Goal: Task Accomplishment & Management: Manage account settings

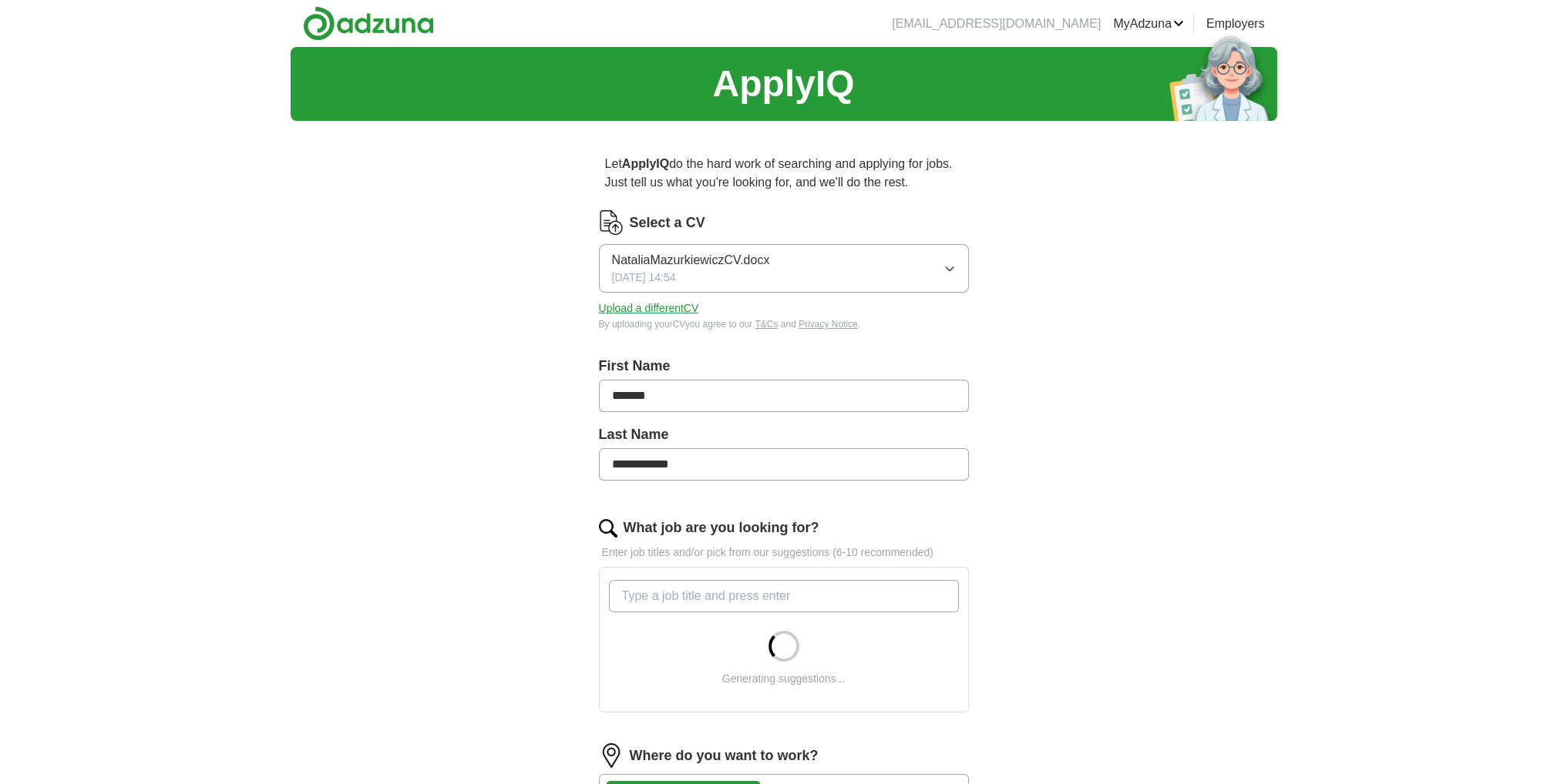
click at [820, 271] on button "NataliaMazurkiewiczCV.docx [DATE] 14:54" at bounding box center [784, 268] width 370 height 49
click at [1109, 252] on div "**********" at bounding box center [784, 606] width 987 height 1119
click at [687, 297] on div "Select a CV [PERSON_NAME].docx [DATE] 14:54 Upload a different CV By uploading …" at bounding box center [784, 271] width 370 height 121
click at [654, 315] on button "Upload a different CV" at bounding box center [648, 308] width 100 height 16
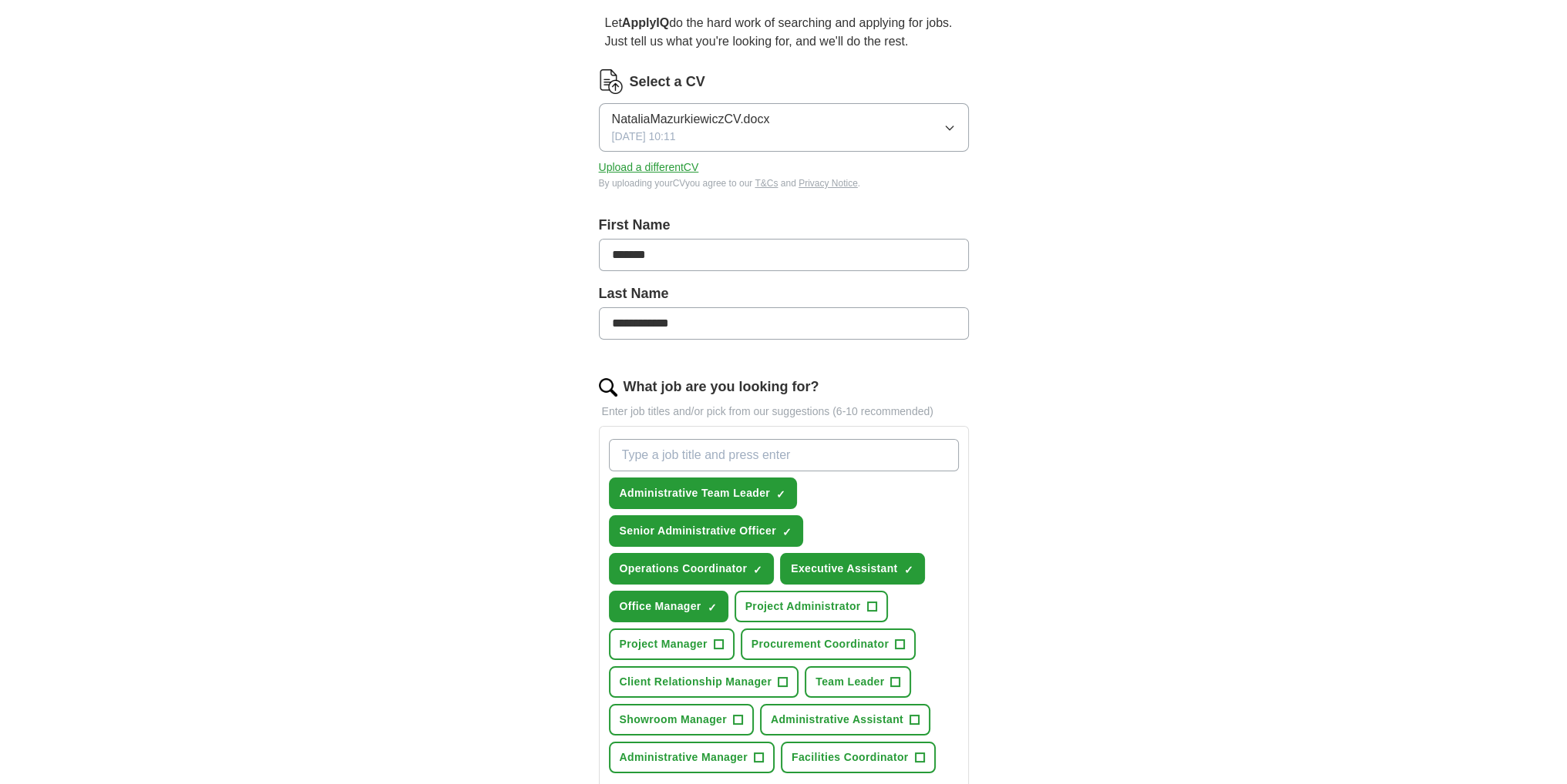
scroll to position [154, 0]
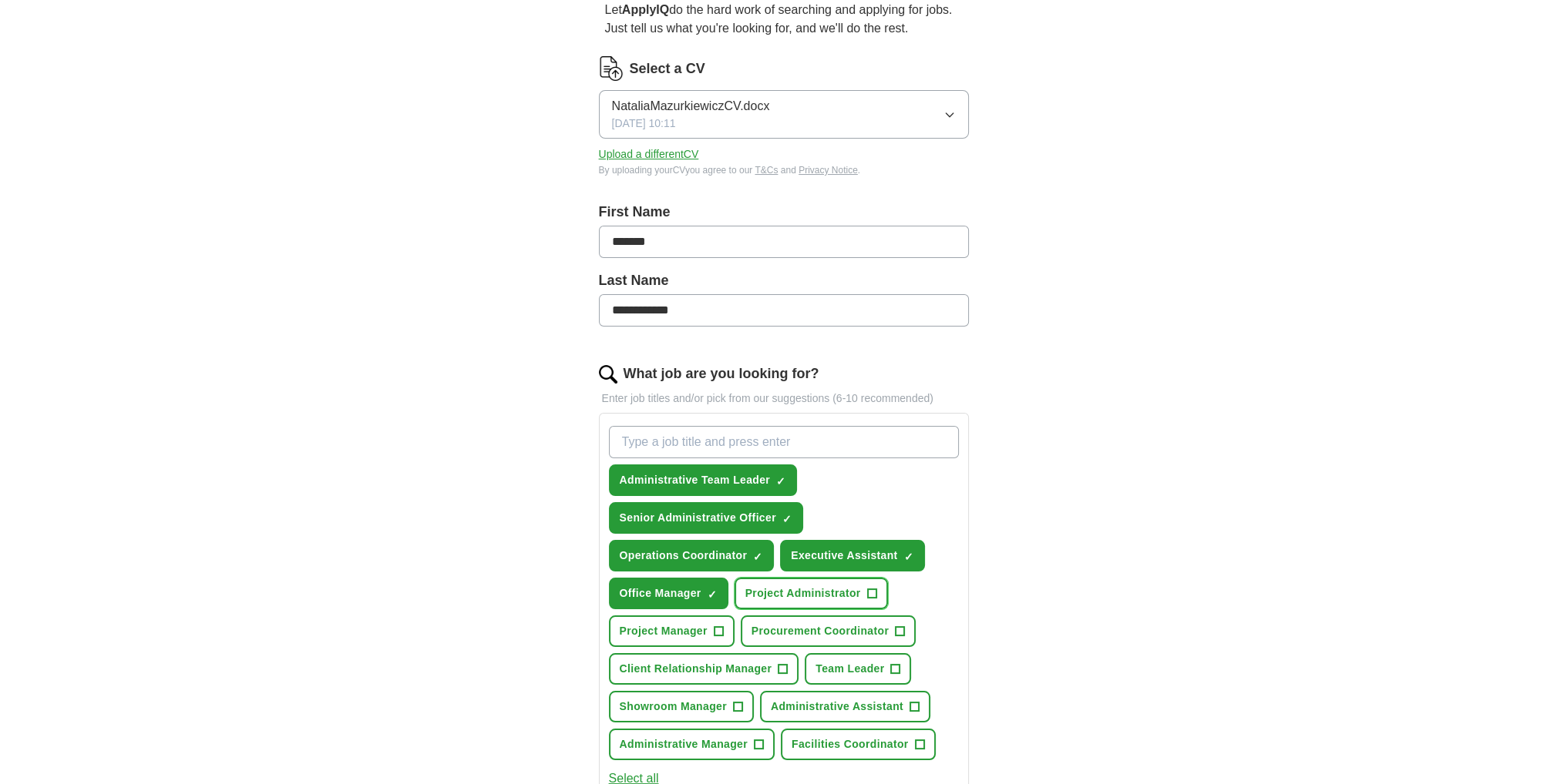
click at [841, 593] on span "Project Administrator" at bounding box center [803, 593] width 115 height 16
click at [838, 629] on span "Procurement Coordinator" at bounding box center [820, 631] width 137 height 16
click at [832, 700] on span "Administrative Assistant" at bounding box center [836, 706] width 132 height 16
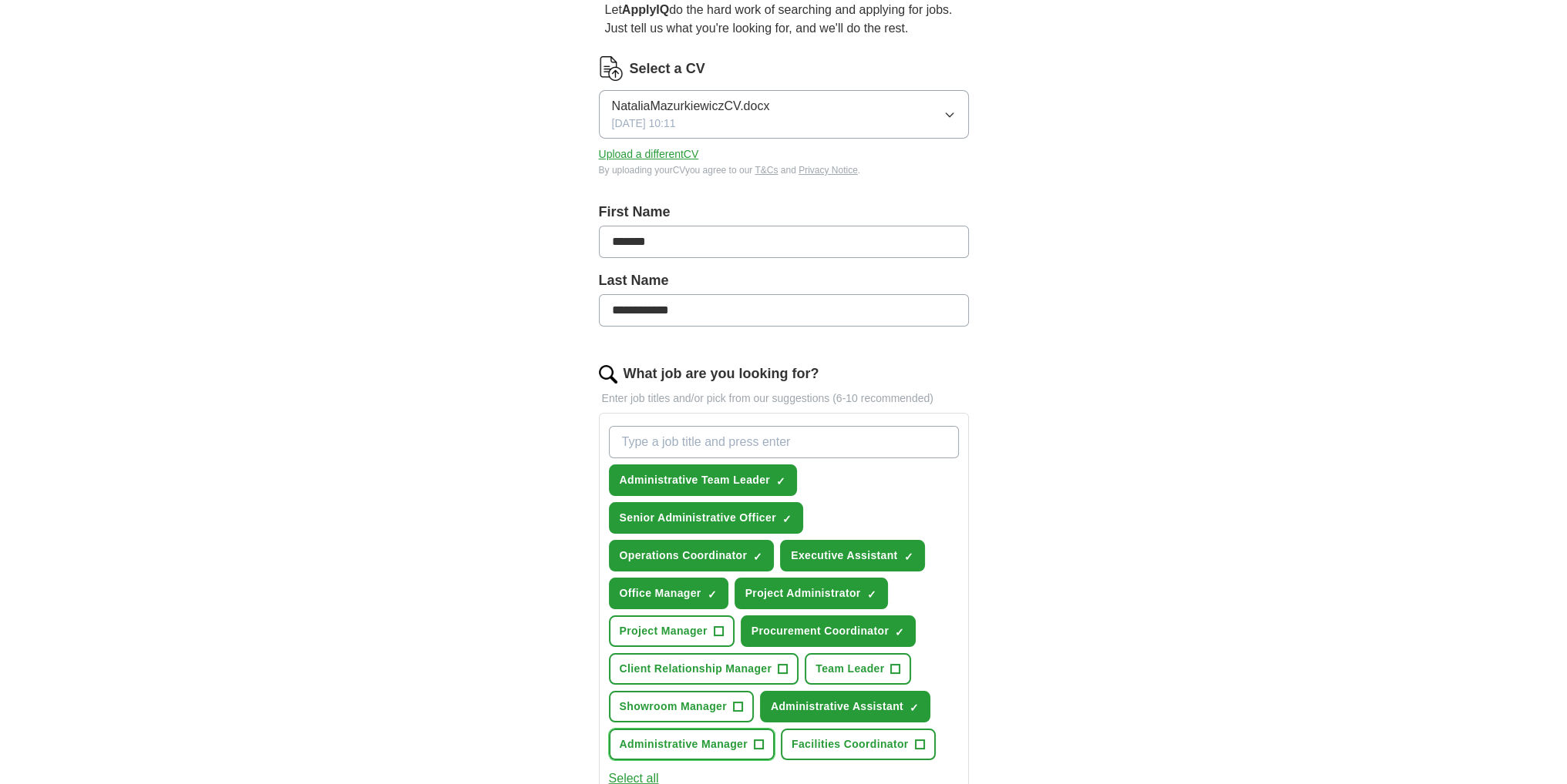
click at [770, 729] on button "Administrative Manager +" at bounding box center [692, 744] width 166 height 31
click at [831, 736] on span "Facilities Coordinator" at bounding box center [849, 744] width 117 height 16
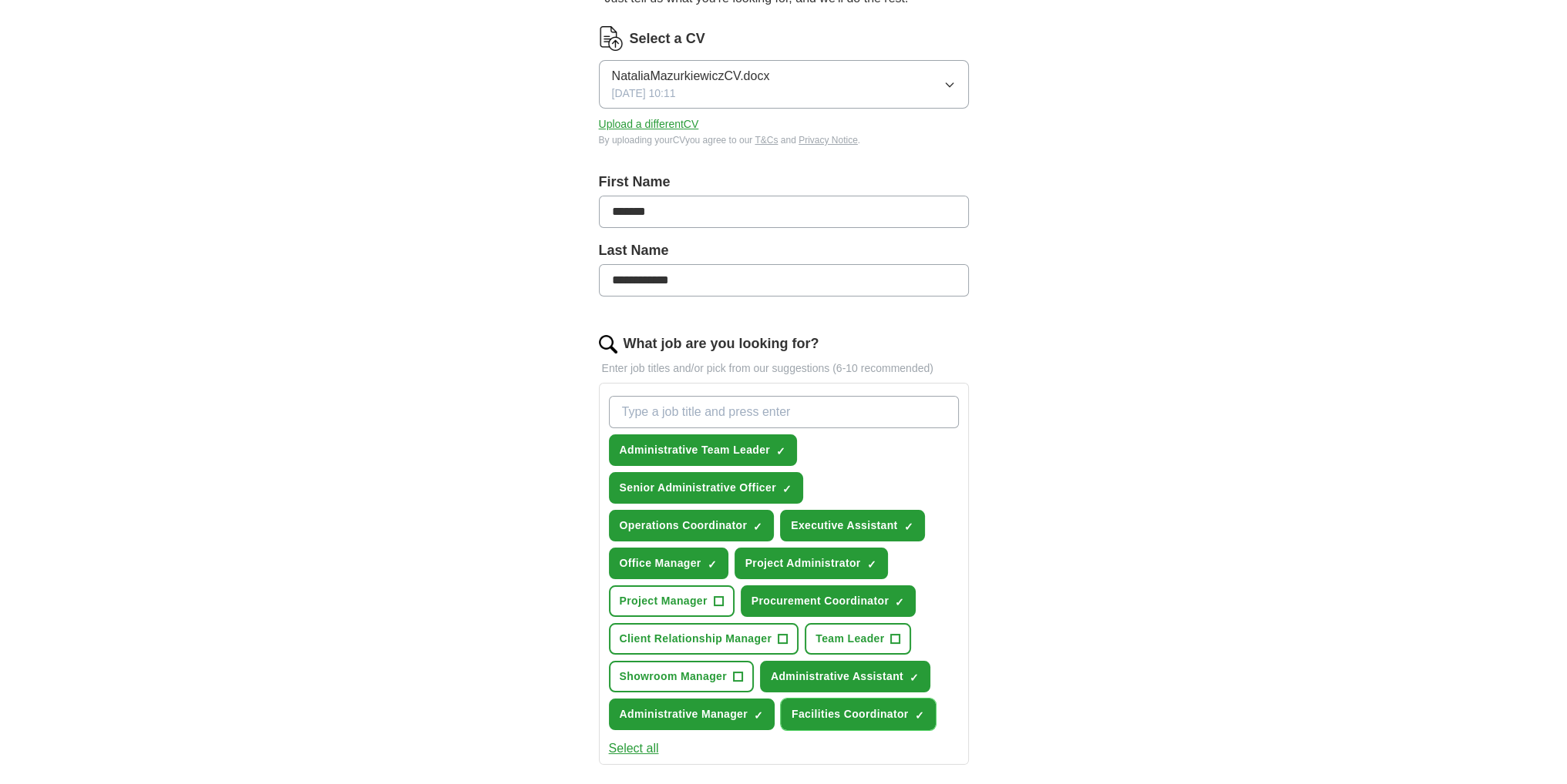
scroll to position [231, 0]
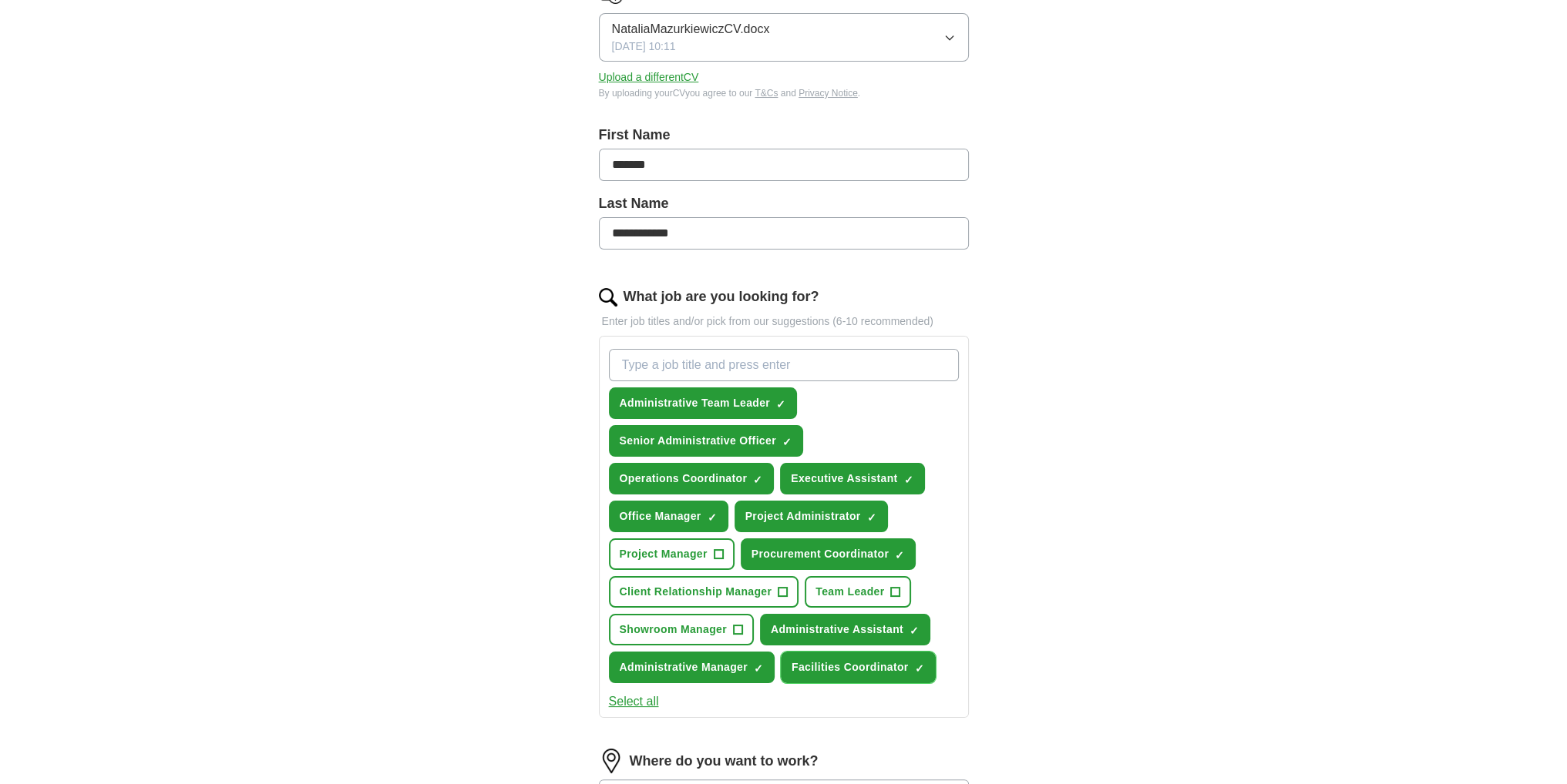
click at [898, 652] on button "Facilities Coordinator ✓ ×" at bounding box center [858, 667] width 155 height 31
click at [849, 666] on span "Facilities Coordinator" at bounding box center [849, 667] width 117 height 16
click at [860, 585] on span "Team Leader" at bounding box center [849, 592] width 69 height 16
click at [687, 547] on span "Project Manager" at bounding box center [663, 553] width 88 height 16
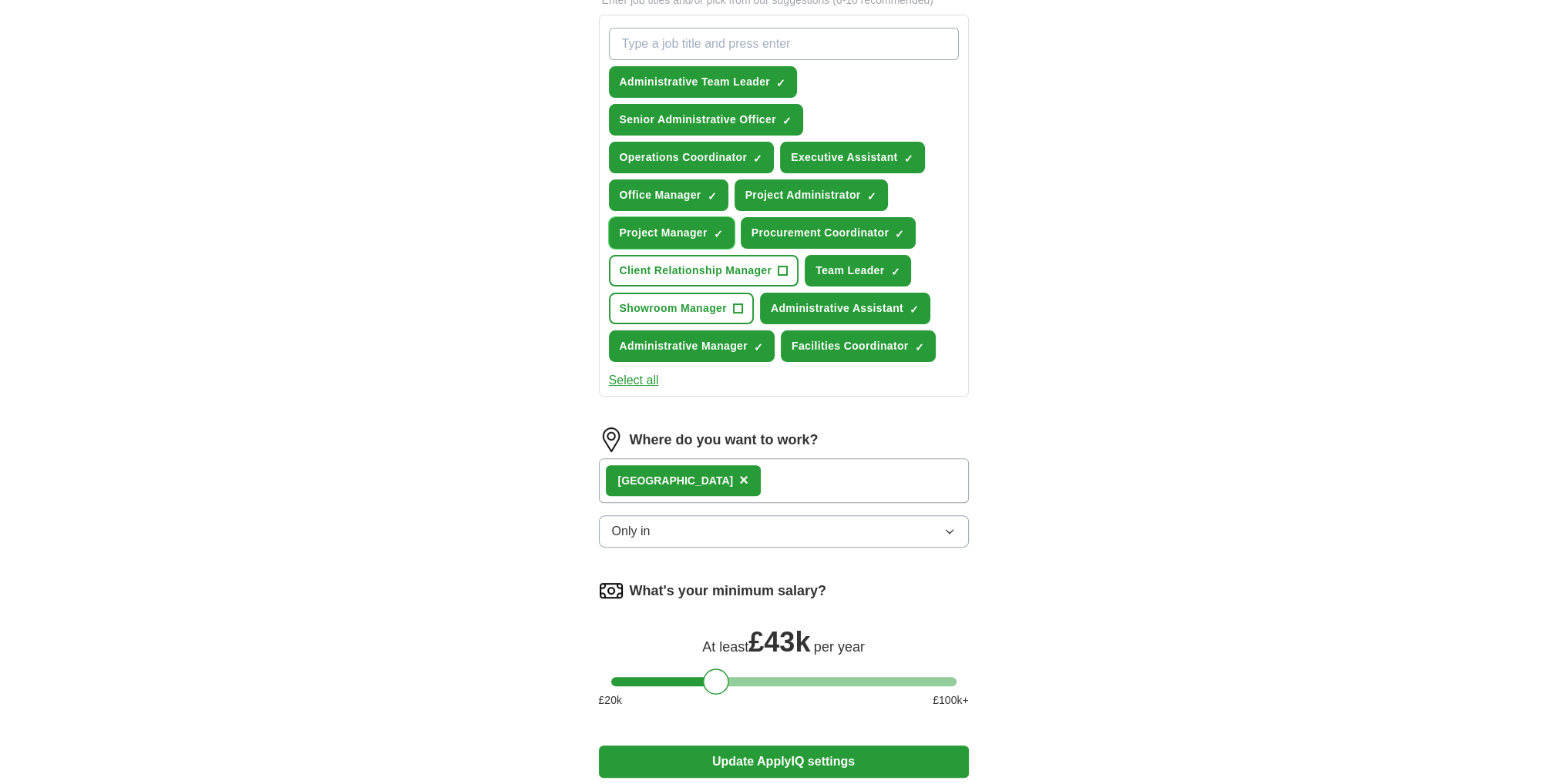
scroll to position [694, 0]
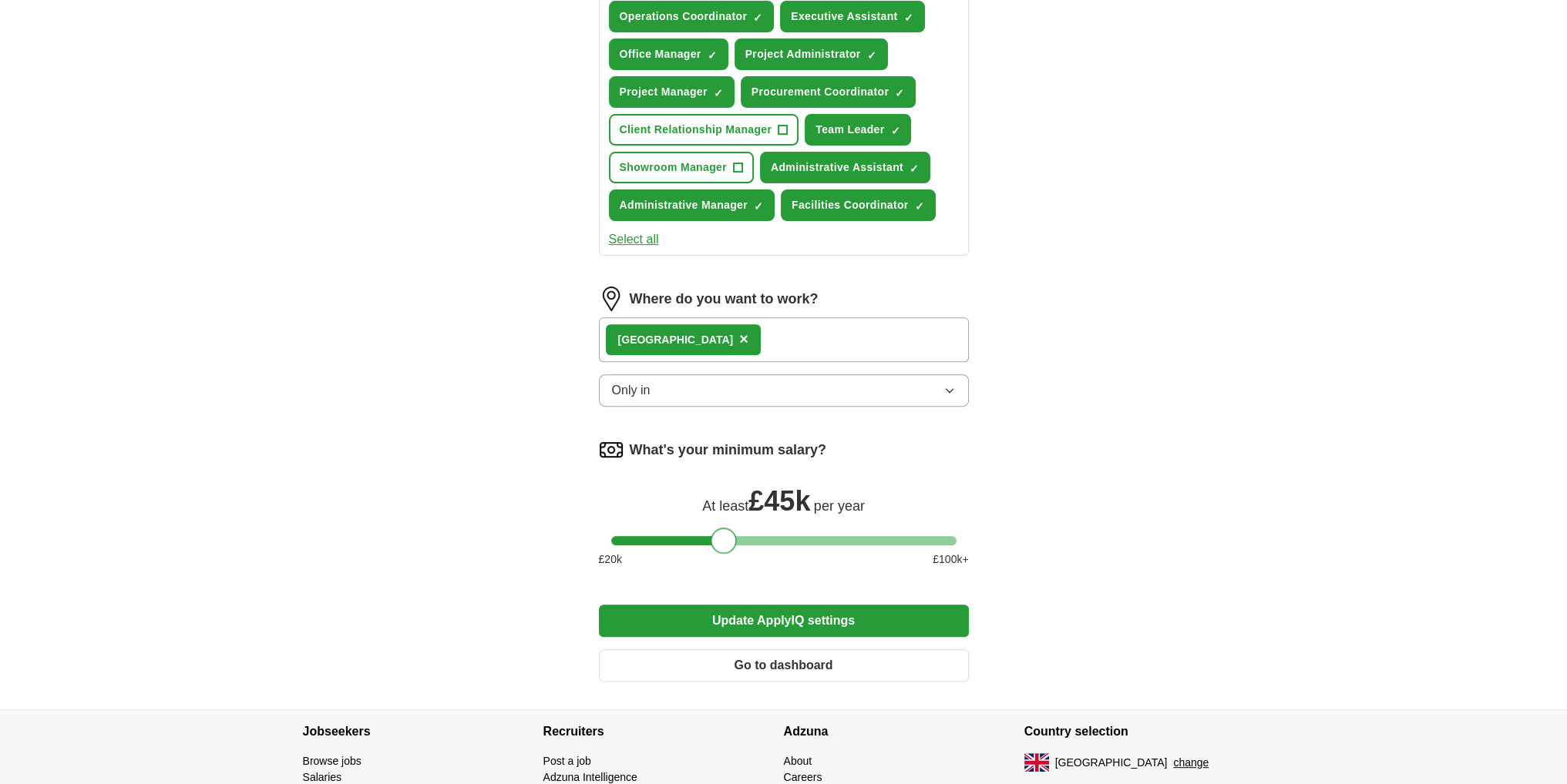
click at [726, 535] on div at bounding box center [722, 540] width 26 height 26
click at [751, 614] on button "Update ApplyIQ settings" at bounding box center [784, 621] width 370 height 32
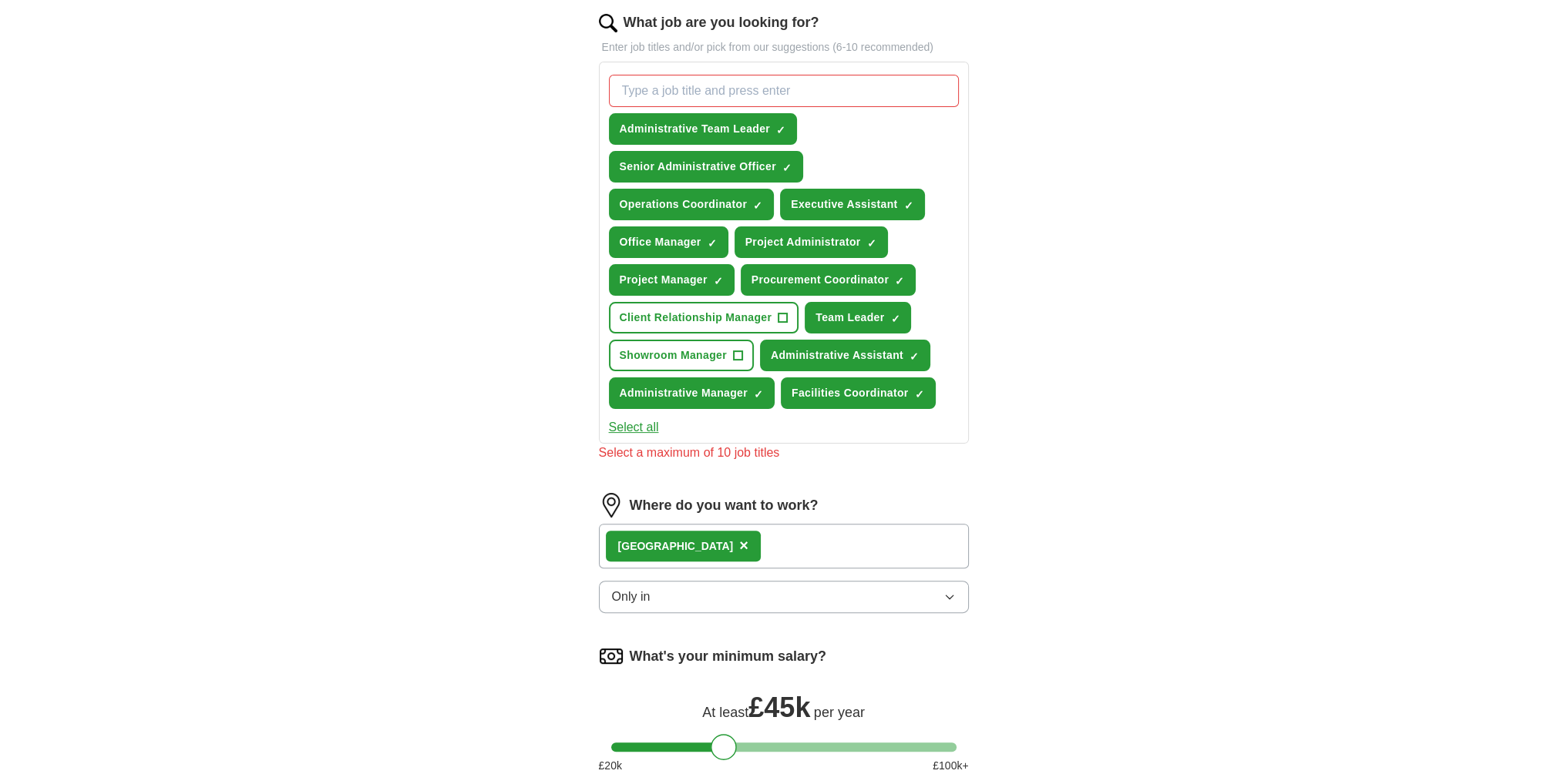
scroll to position [385, 0]
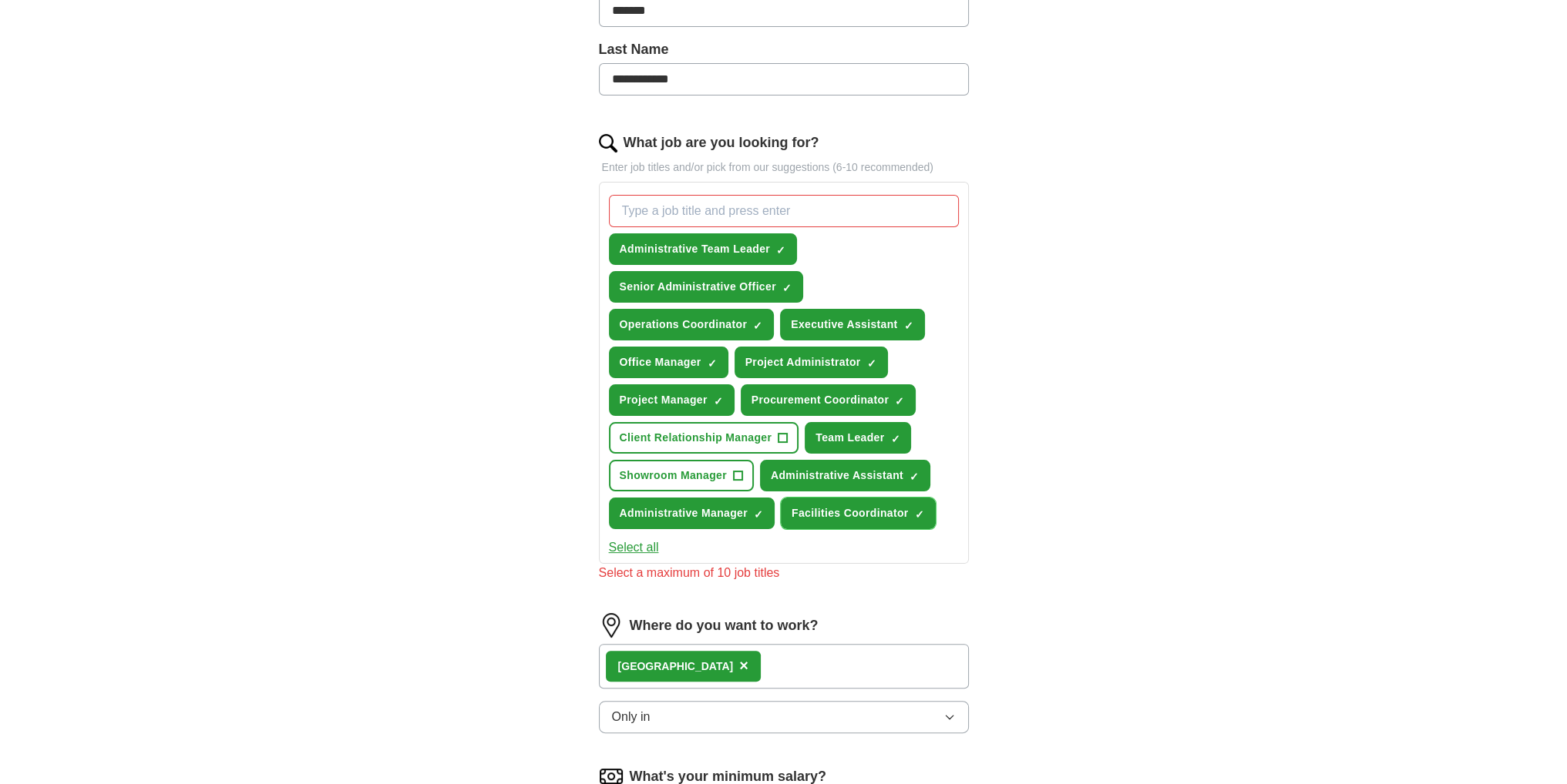
click at [912, 500] on button "Facilities Coordinator ✓ ×" at bounding box center [858, 513] width 155 height 31
click at [0, 0] on span "×" at bounding box center [0, 0] width 0 height 0
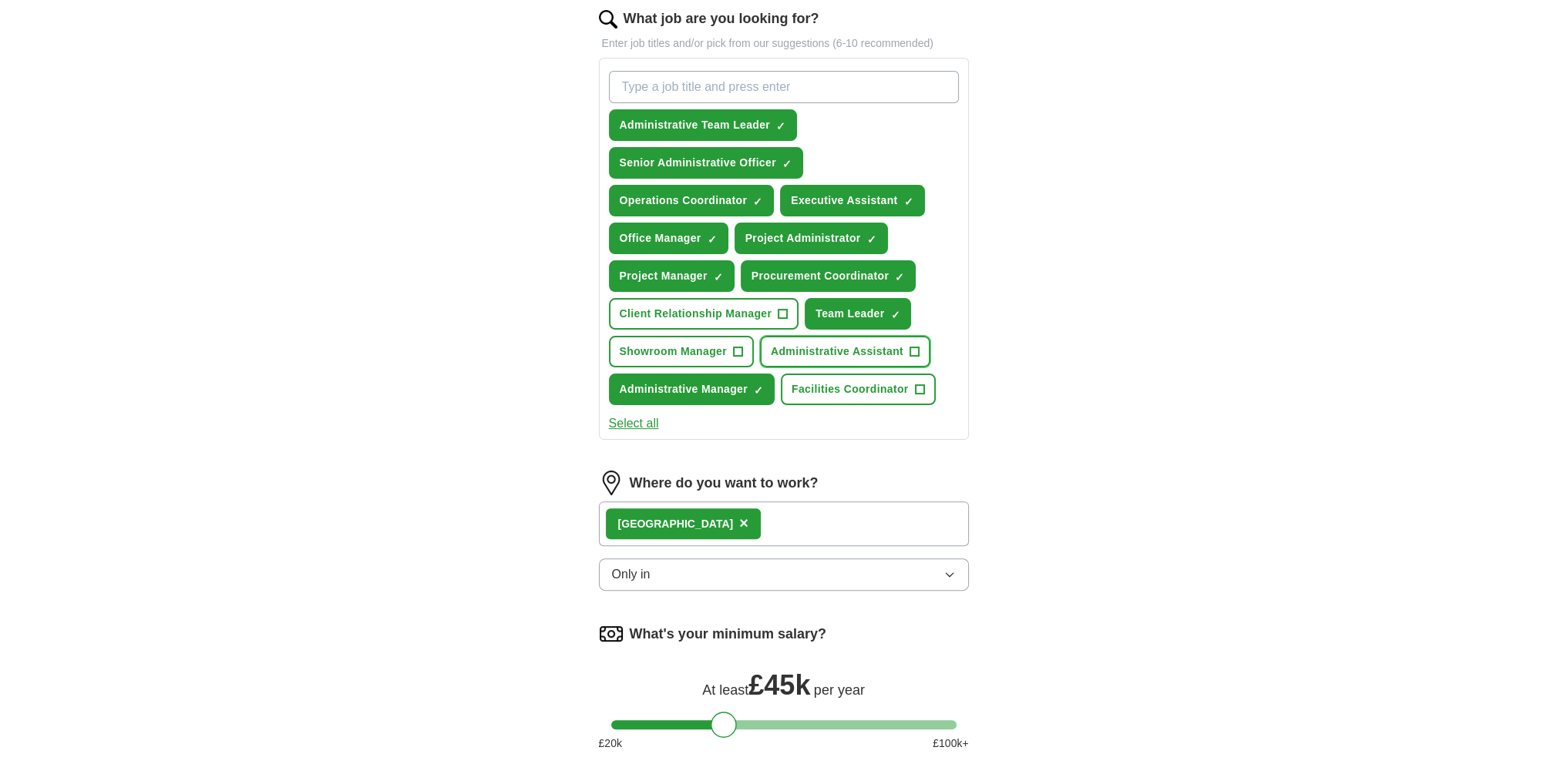
scroll to position [694, 0]
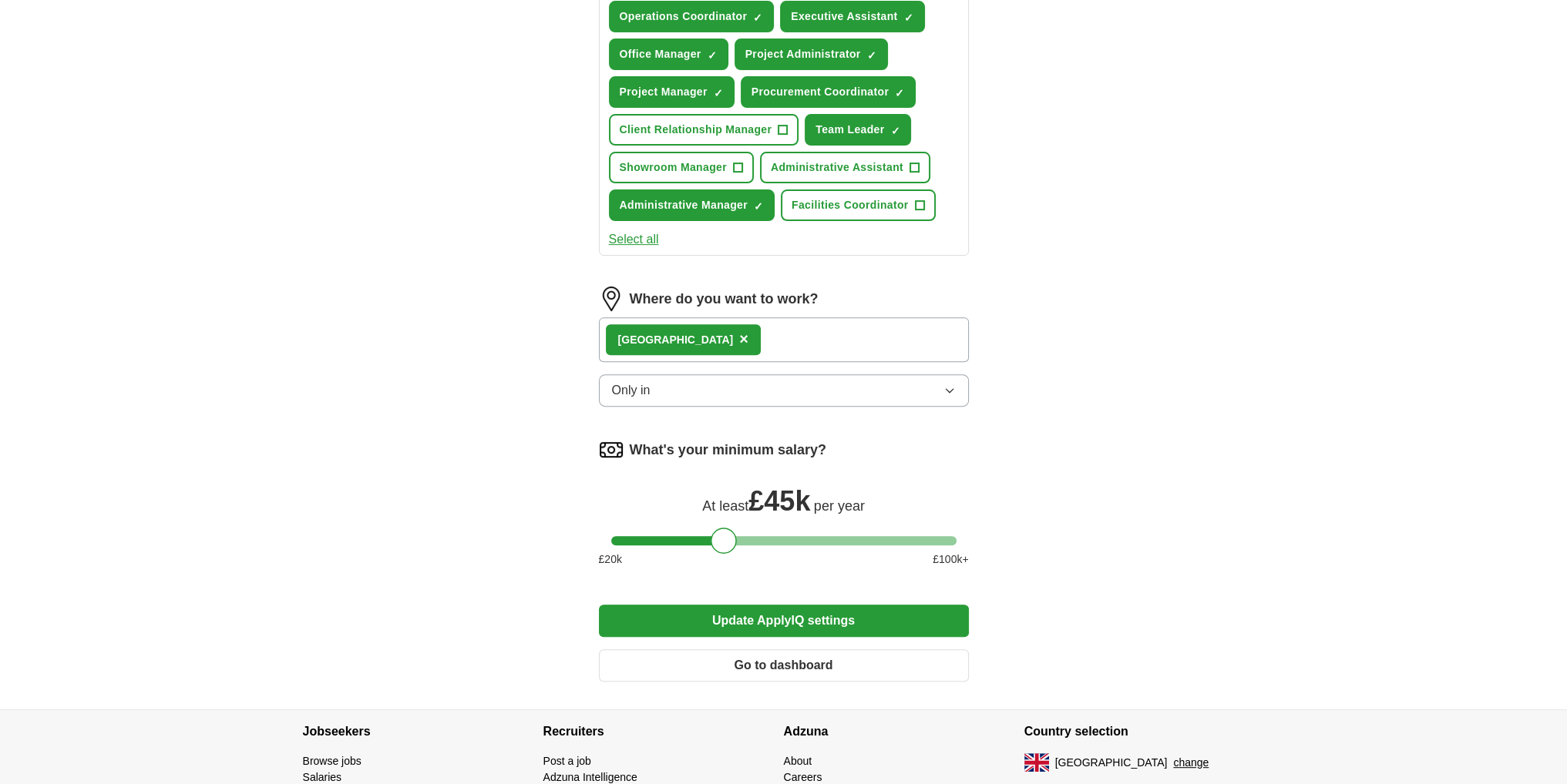
click at [762, 617] on button "Update ApplyIQ settings" at bounding box center [784, 621] width 370 height 32
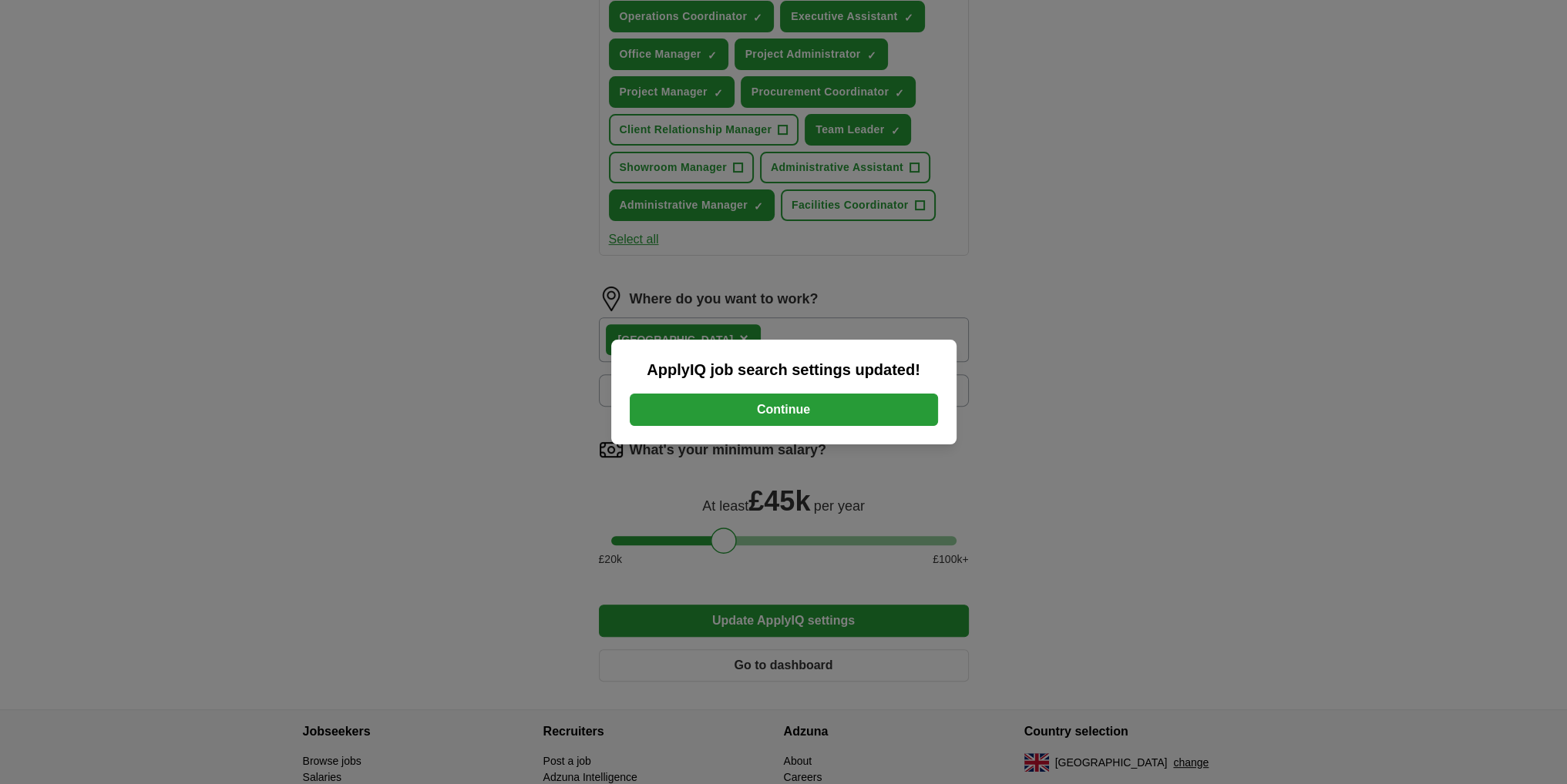
click at [820, 402] on button "Continue" at bounding box center [784, 410] width 308 height 32
